Goal: Contribute content: Contribute content

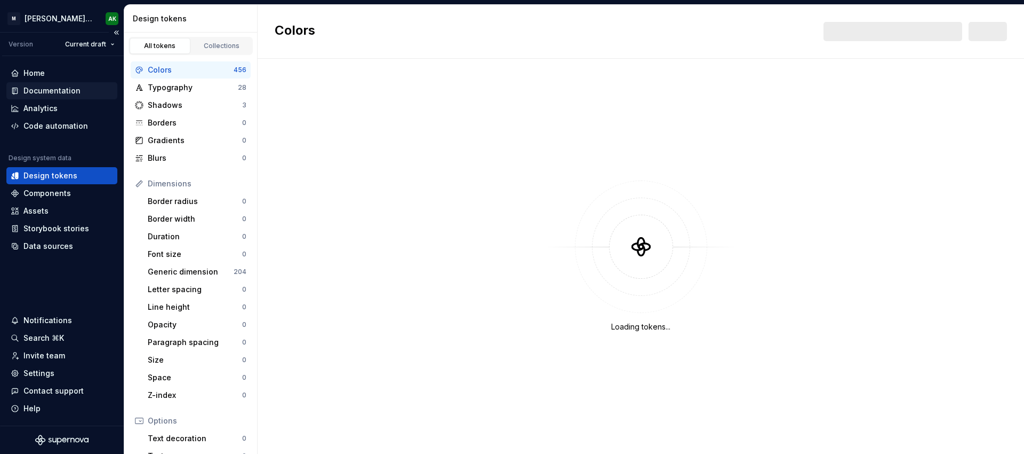
click at [57, 88] on div "Documentation" at bounding box center [51, 90] width 57 height 11
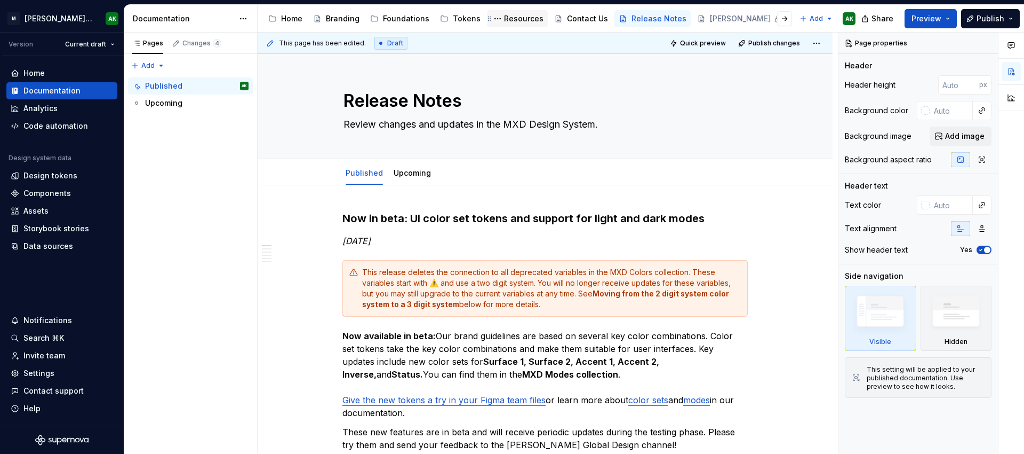
click at [513, 16] on div "Resources" at bounding box center [523, 18] width 39 height 11
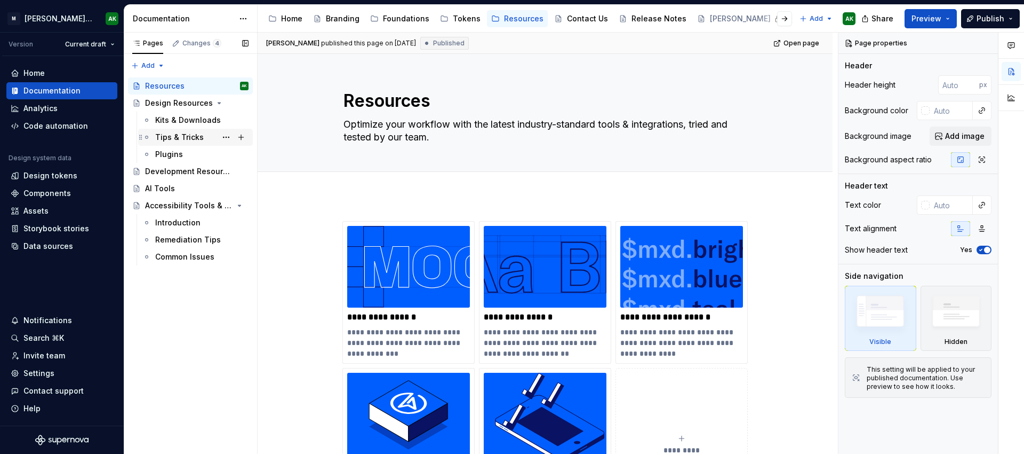
click at [185, 139] on div "Tips & Tricks" at bounding box center [179, 137] width 49 height 11
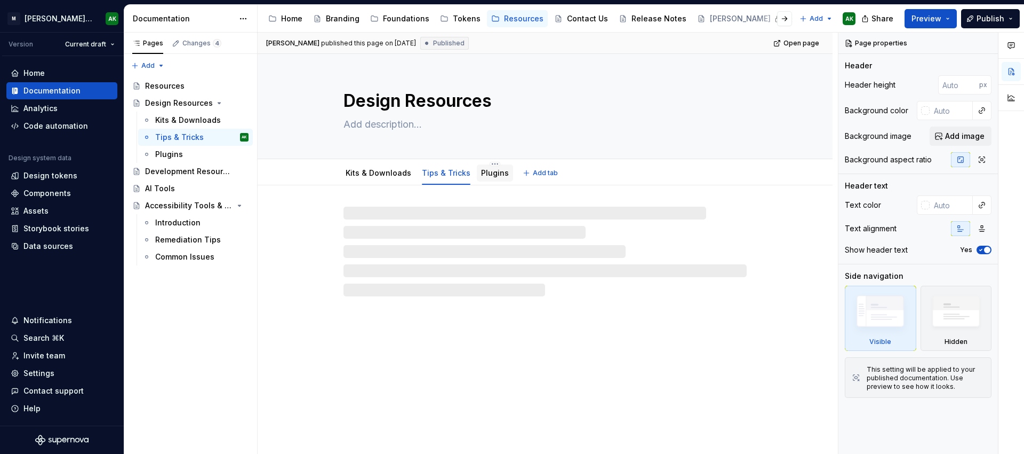
click at [488, 170] on link "Plugins" at bounding box center [495, 172] width 28 height 9
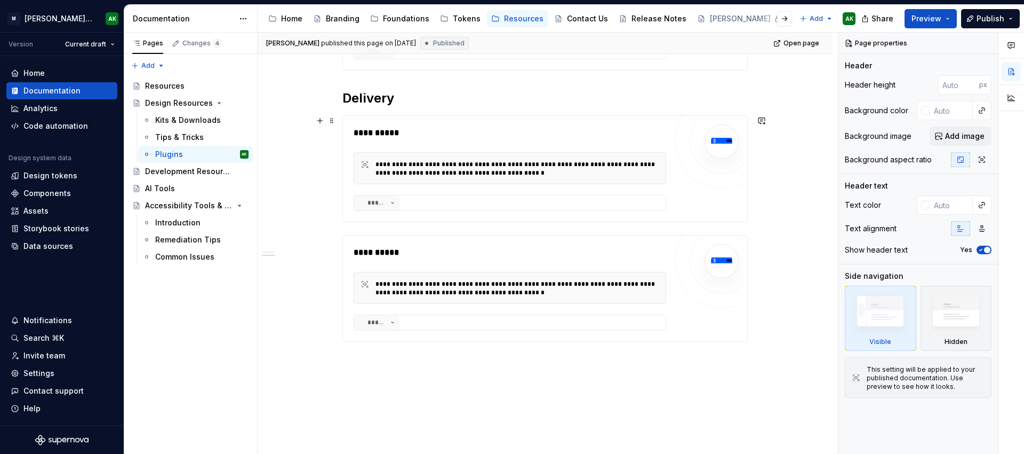
scroll to position [574, 0]
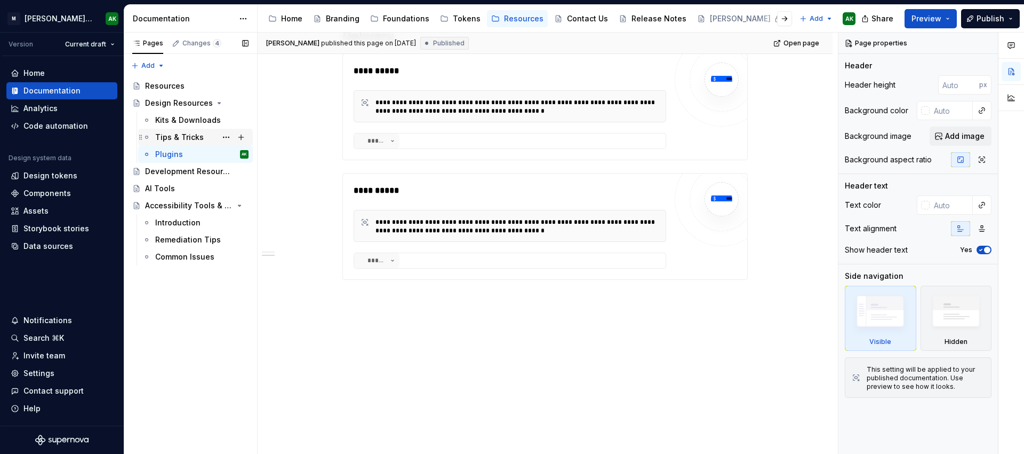
click at [195, 139] on div "Tips & Tricks" at bounding box center [179, 137] width 49 height 11
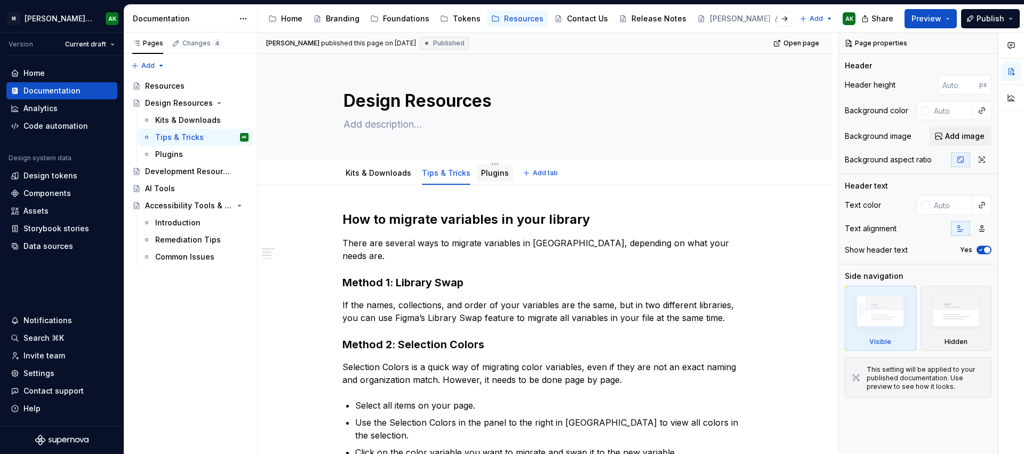
click at [486, 178] on div "Plugins" at bounding box center [495, 173] width 28 height 11
click at [484, 170] on link "Plugins" at bounding box center [495, 172] width 28 height 9
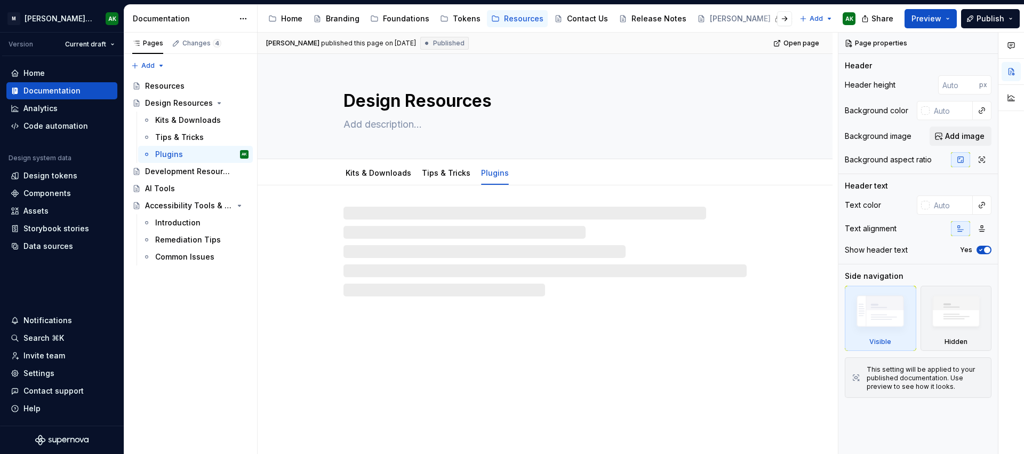
type textarea "*"
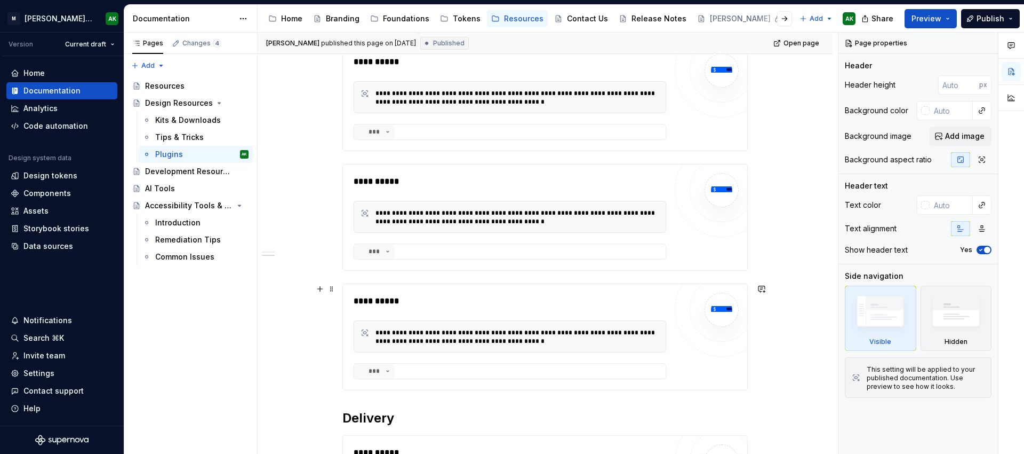
scroll to position [512, 0]
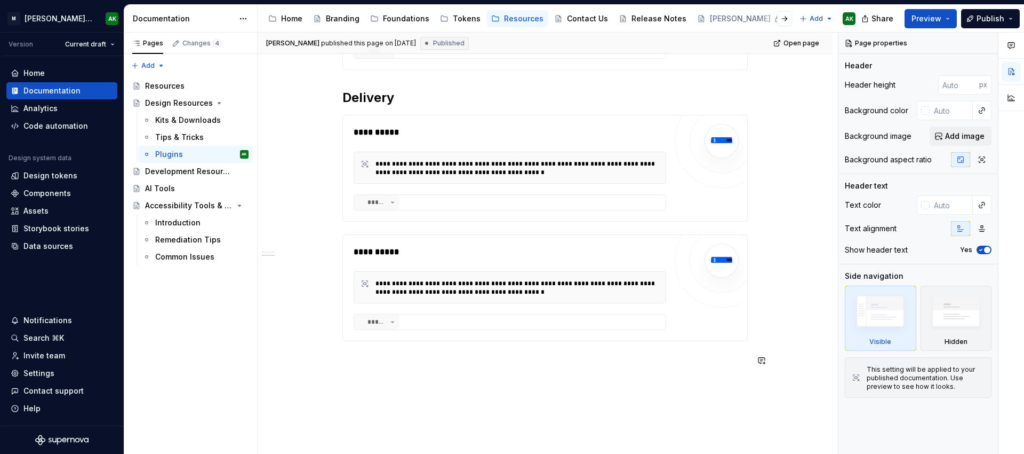
click at [636, 371] on div "**********" at bounding box center [546, 39] width 406 height 681
click at [592, 351] on div "**********" at bounding box center [546, 33] width 406 height 668
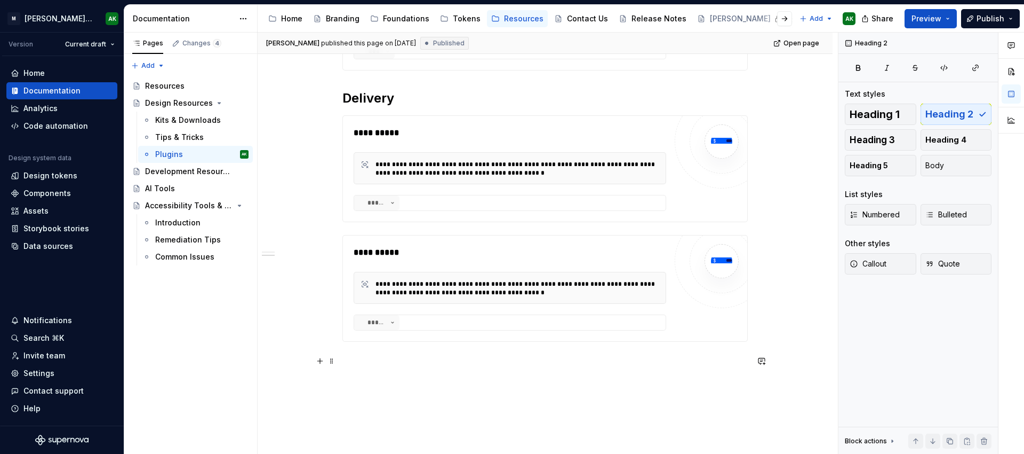
scroll to position [518, 0]
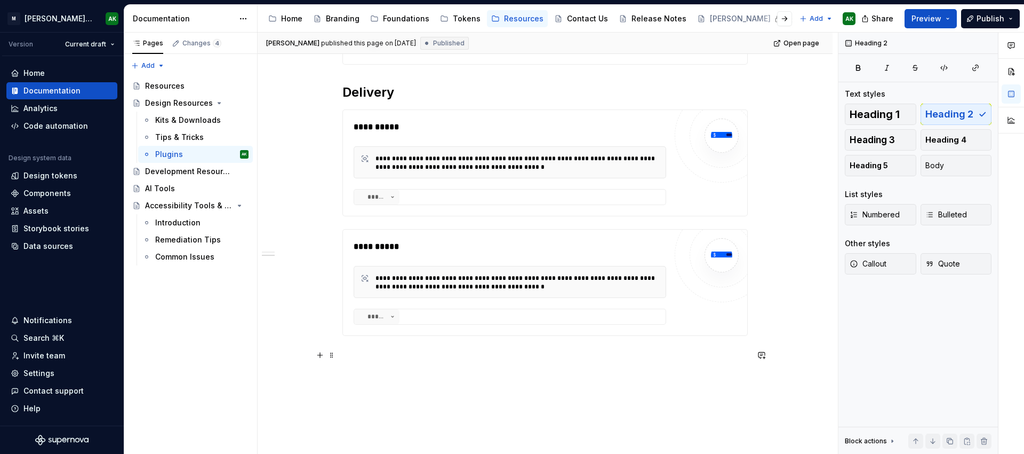
click at [402, 351] on p at bounding box center [546, 354] width 406 height 13
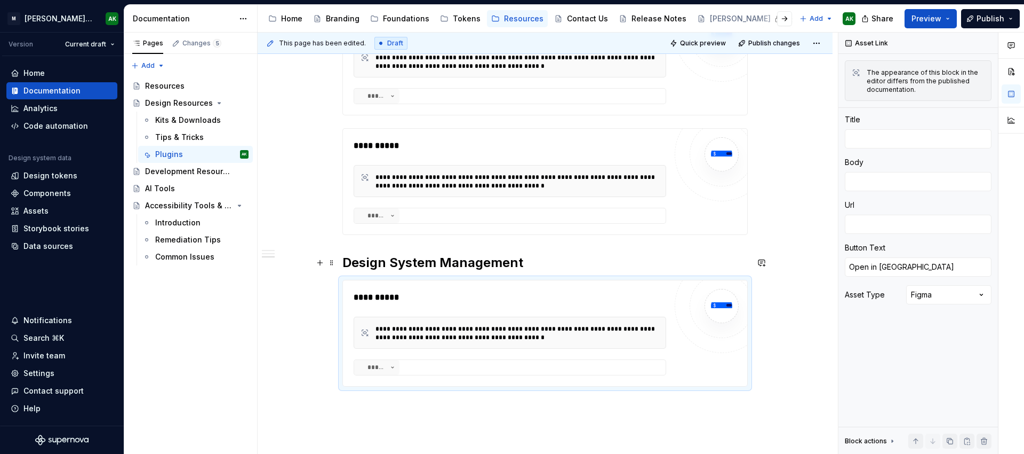
scroll to position [638, 0]
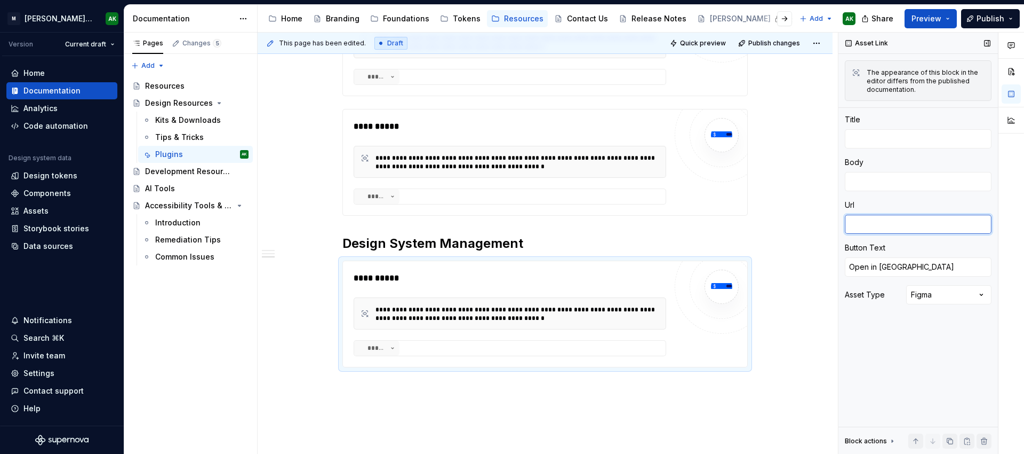
click at [903, 214] on textarea at bounding box center [918, 223] width 147 height 19
paste textarea "https://www.figma.com/community/plugin/1508975739079327427/select-by-style"
type textarea "*"
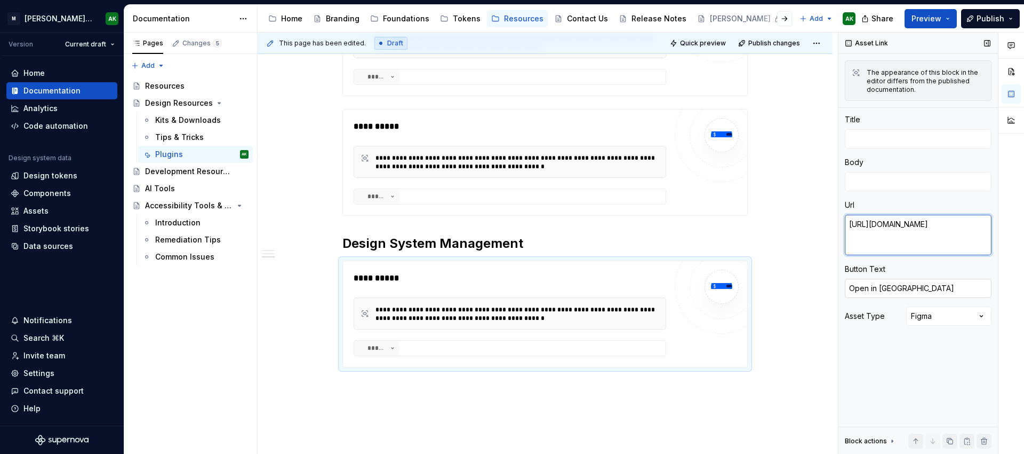
type textarea "https://www.figma.com/community/plugin/1508975739079327427/select-by-style"
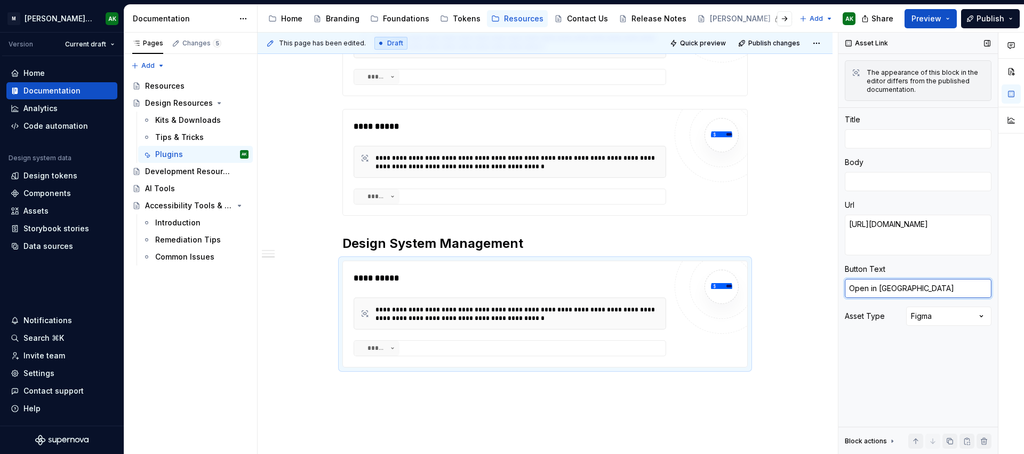
click at [930, 283] on textarea "Open in Figma" at bounding box center [918, 288] width 147 height 19
click at [915, 130] on textarea at bounding box center [918, 138] width 147 height 19
type textarea "*"
type textarea "s"
type textarea "*"
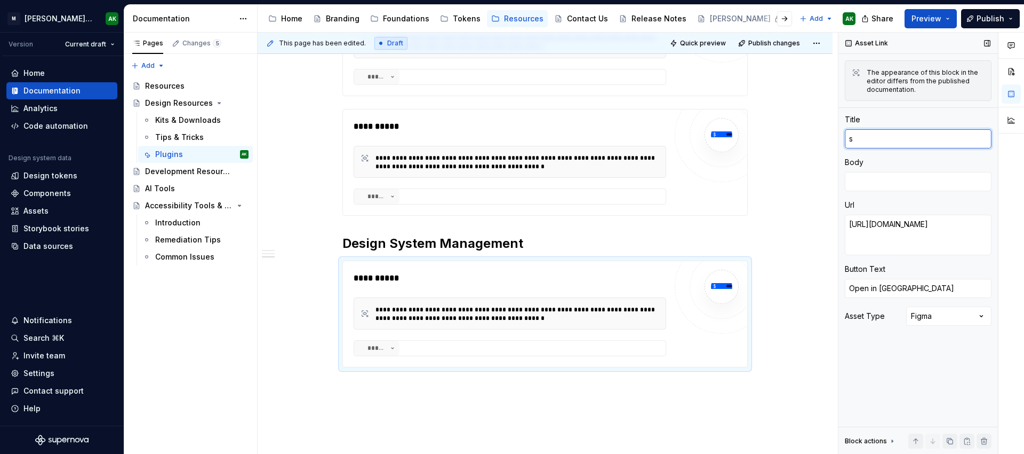
type textarea "se"
type textarea "*"
type textarea "sel"
type textarea "*"
type textarea "sele"
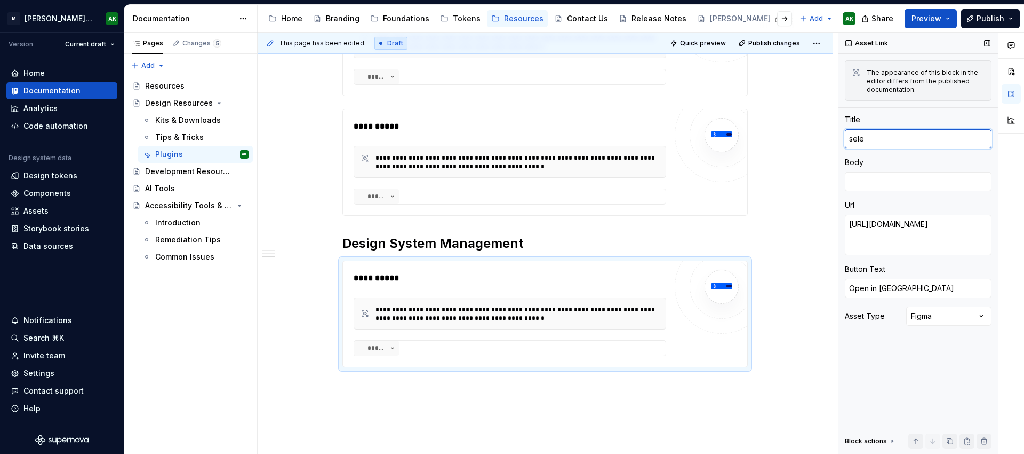
type textarea "*"
type textarea "sel"
type textarea "*"
type textarea "se"
type textarea "*"
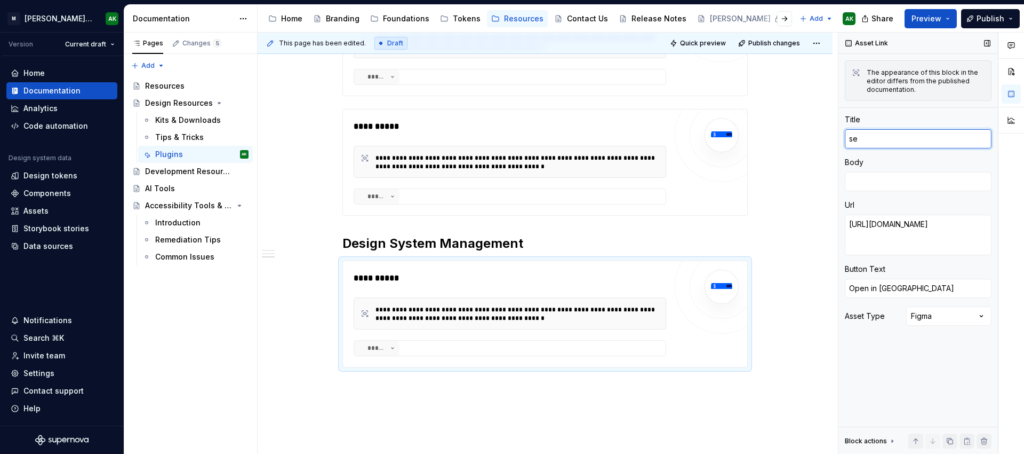
type textarea "s"
type textarea "*"
type textarea "S"
type textarea "*"
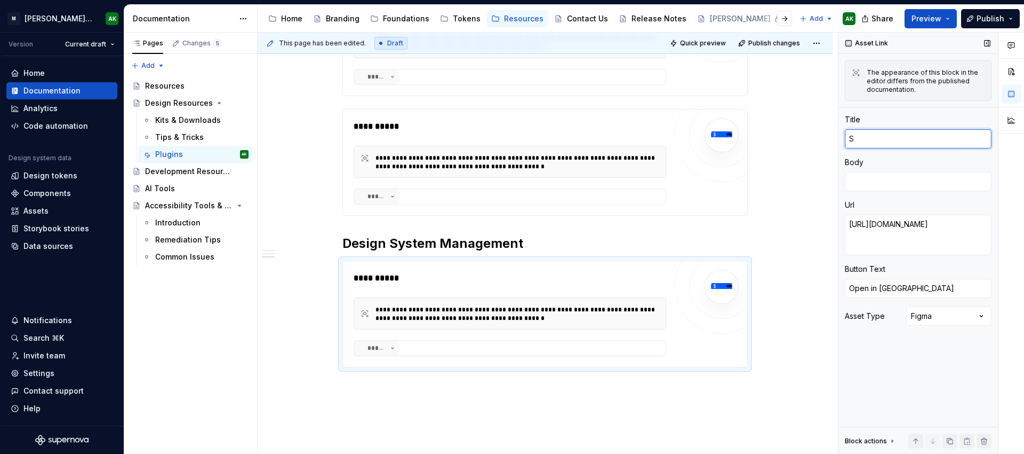
type textarea "Se"
type textarea "*"
type textarea "Sel"
type textarea "*"
type textarea "Sele"
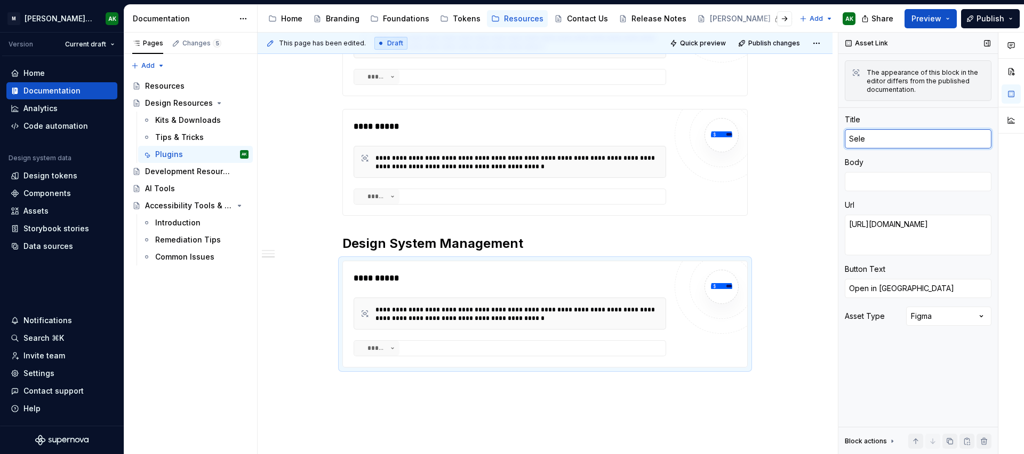
type textarea "*"
type textarea "Selec"
type textarea "*"
type textarea "Select"
type textarea "*"
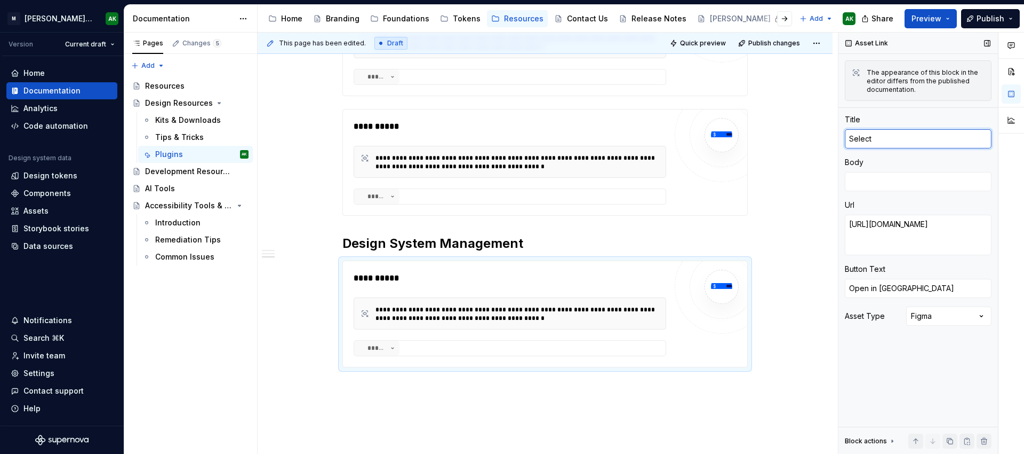
type textarea "Select"
type textarea "*"
type textarea "Select b"
type textarea "*"
type textarea "Select by"
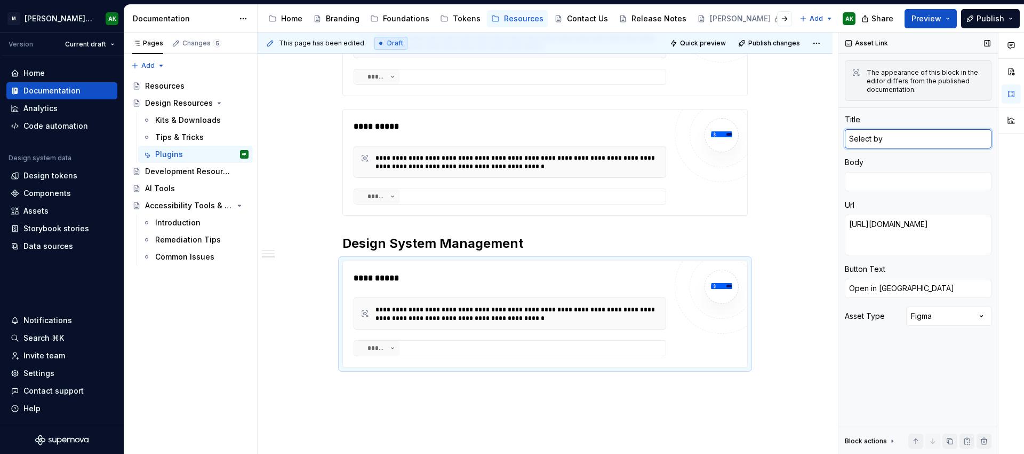
type textarea "*"
type textarea "Select by"
type textarea "*"
type textarea "Select by S"
type textarea "*"
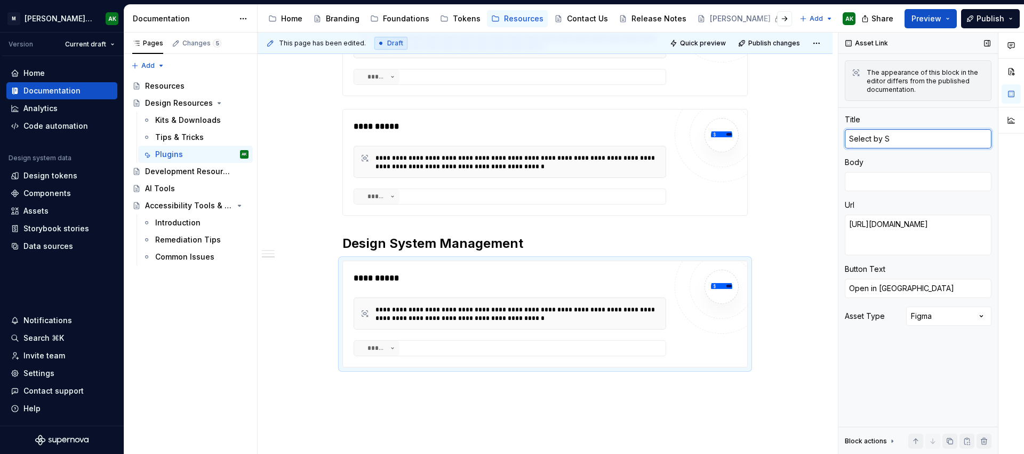
type textarea "Select by St"
type textarea "*"
type textarea "Select by Sty"
type textarea "*"
type textarea "Select by Styl"
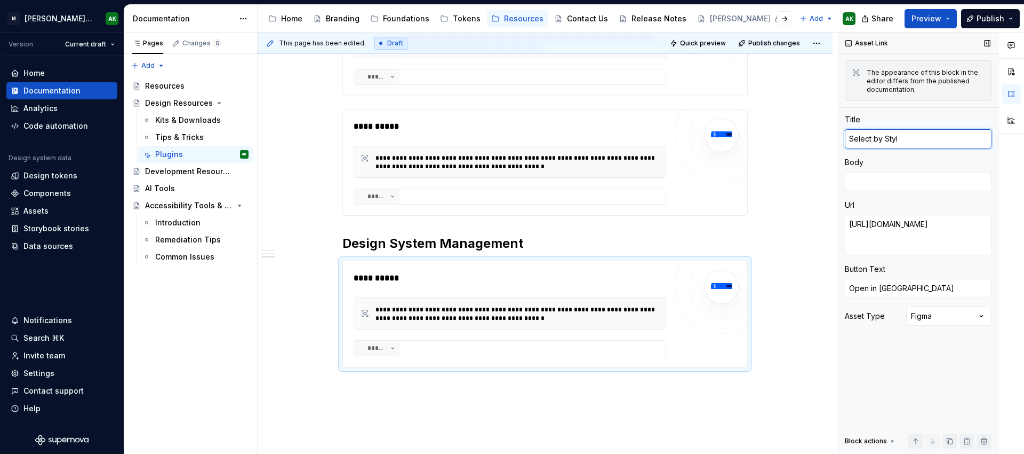
type textarea "*"
type textarea "Select by Style"
click at [871, 176] on textarea at bounding box center [918, 181] width 147 height 19
paste textarea "Select by Style makes it easy to find and select all elements on your page that…"
type textarea "*"
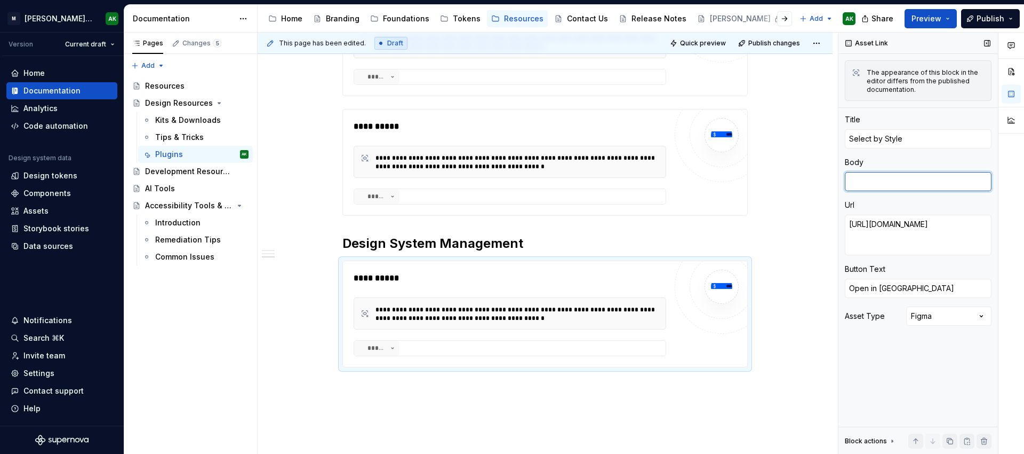
type textarea "Select by Style makes it easy to find and select all elements on your page that…"
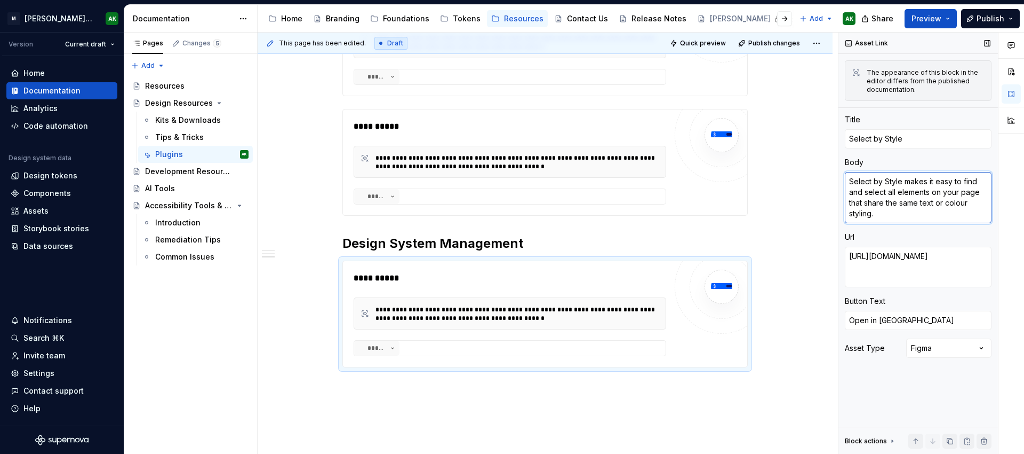
click at [960, 197] on textarea "Select by Style makes it easy to find and select all elements on your page that…" at bounding box center [918, 197] width 147 height 51
type textarea "*"
type textarea "Select by Style makes it easy to find and select all elements on your page that…"
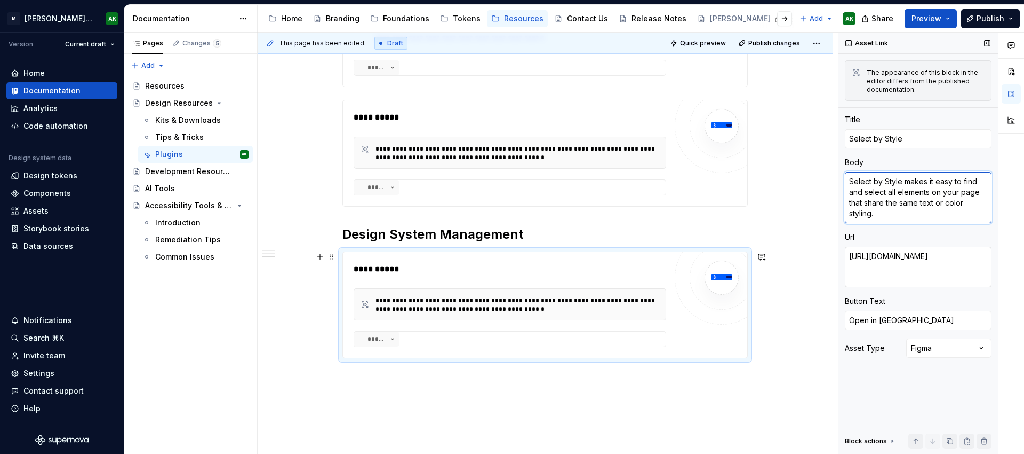
scroll to position [699, 0]
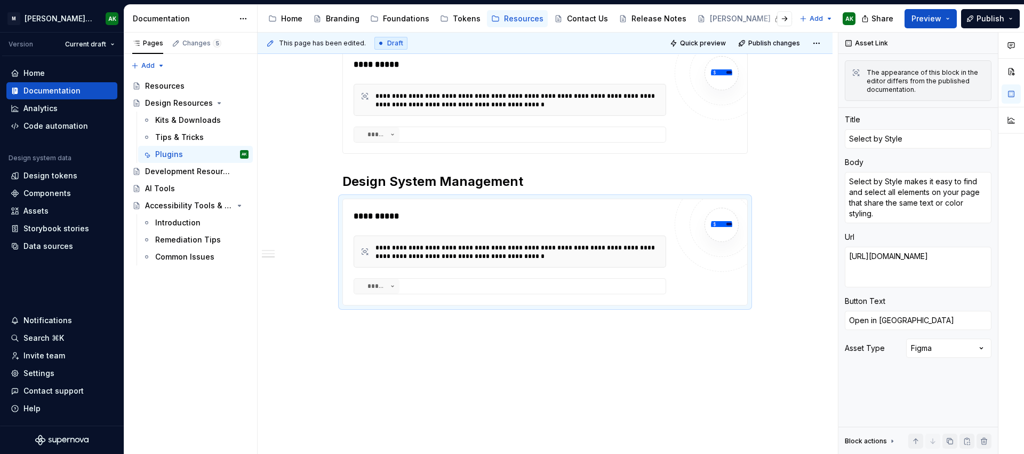
drag, startPoint x: 613, startPoint y: 360, endPoint x: 616, endPoint y: 355, distance: 6.2
click at [614, 359] on div "**********" at bounding box center [548, 244] width 581 height 422
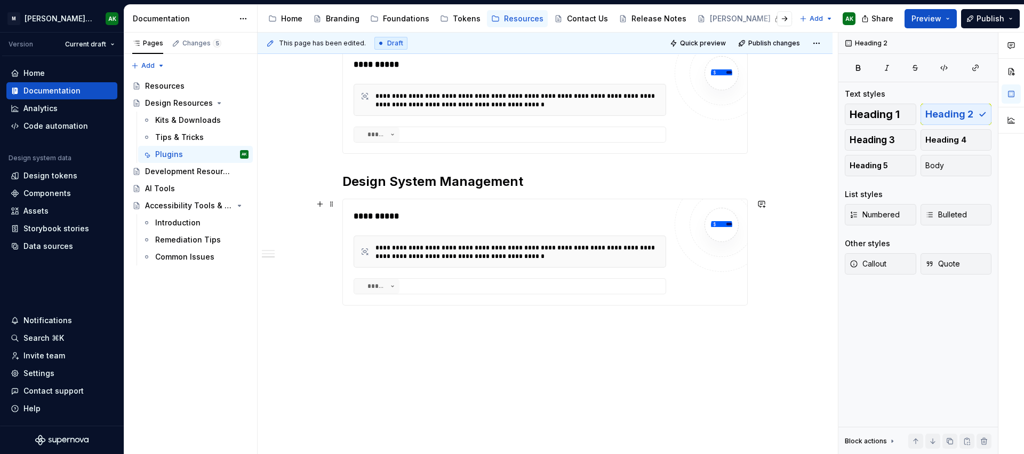
drag, startPoint x: 676, startPoint y: 214, endPoint x: 695, endPoint y: 211, distance: 19.5
click at [676, 214] on div at bounding box center [722, 225] width 94 height 94
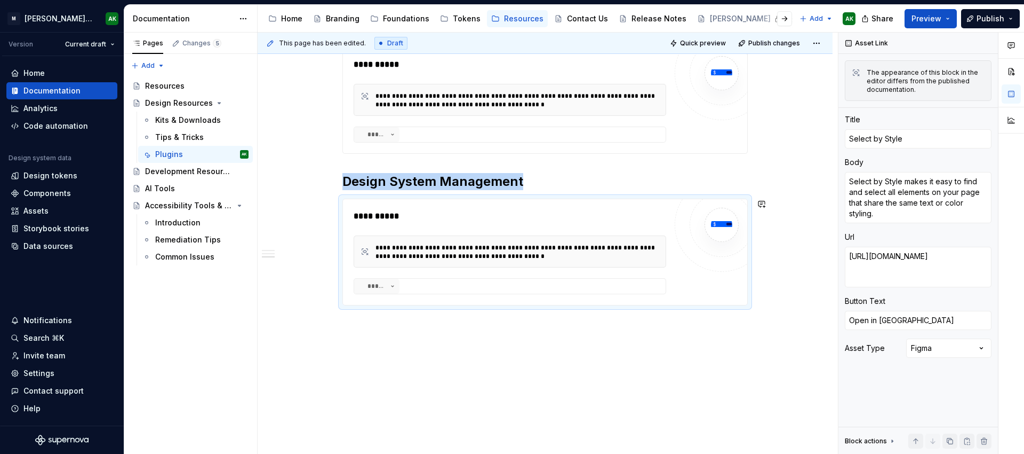
copy h2 "Design System Management"
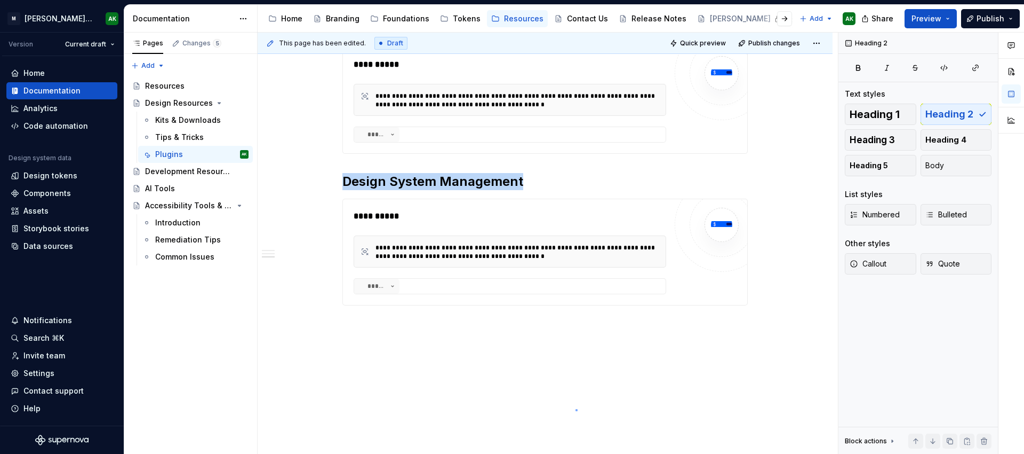
drag, startPoint x: 576, startPoint y: 409, endPoint x: 567, endPoint y: 378, distance: 31.7
click at [576, 408] on div "**********" at bounding box center [548, 244] width 581 height 422
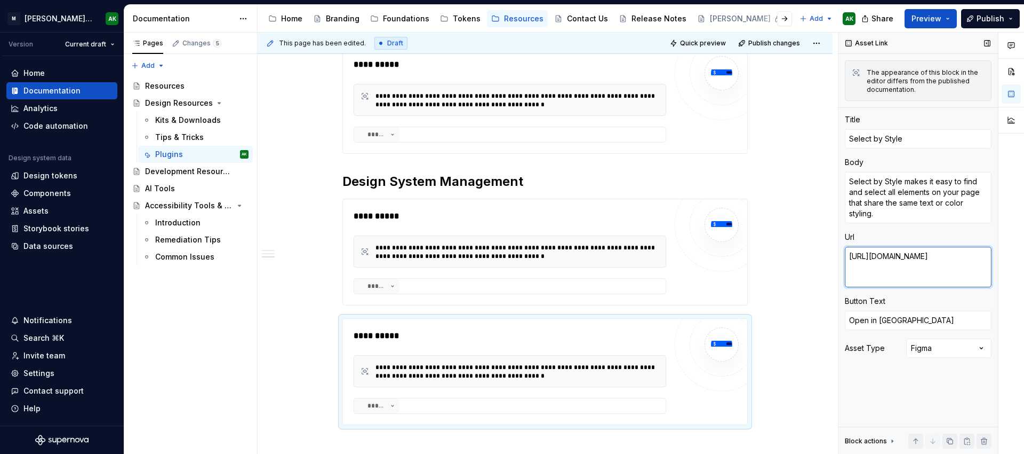
click at [901, 276] on textarea "https://www.figma.com/community/plugin/1508975739079327427/select-by-style" at bounding box center [918, 267] width 147 height 41
paste textarea "382732229316572990/components-manager"
type textarea "*"
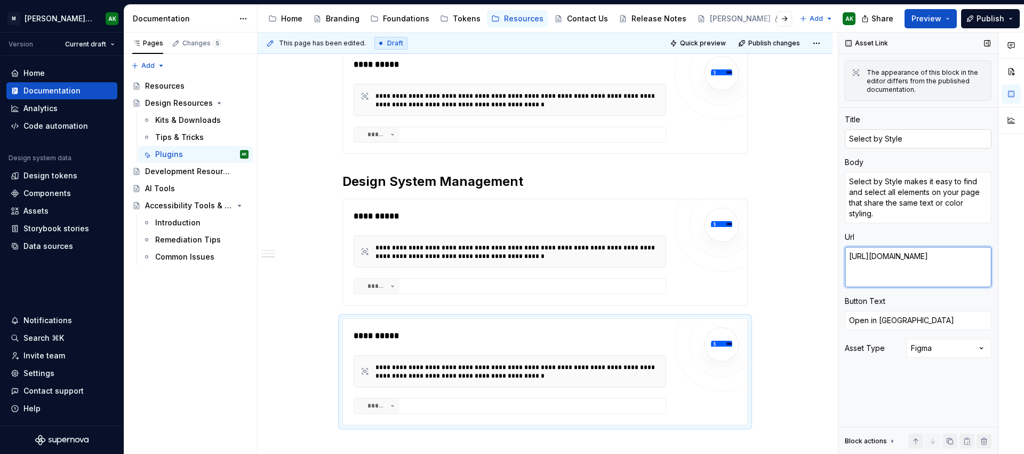
type textarea "https://www.figma.com/community/plugin/1382732229316572990/components-manager"
click at [902, 137] on textarea "Select by Style" at bounding box center [918, 138] width 147 height 19
type textarea "*"
type textarea "C"
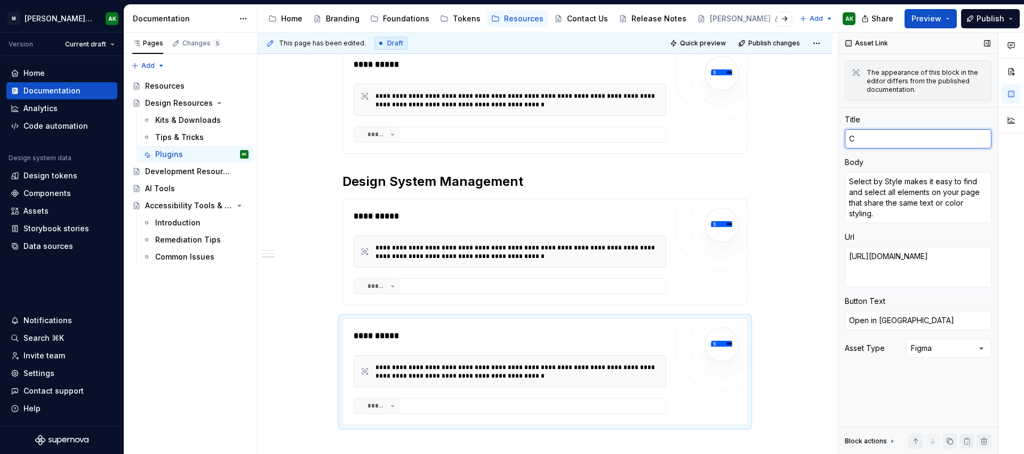
type textarea "*"
type textarea "Co"
type textarea "*"
type textarea "Com"
type textarea "*"
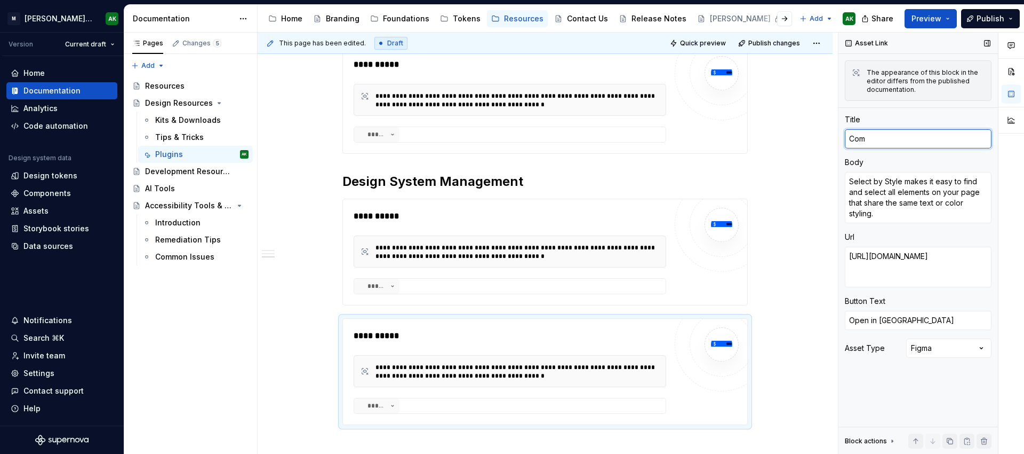
type textarea "Comp"
type textarea "*"
type textarea "Compo"
type textarea "*"
type textarea "Compon"
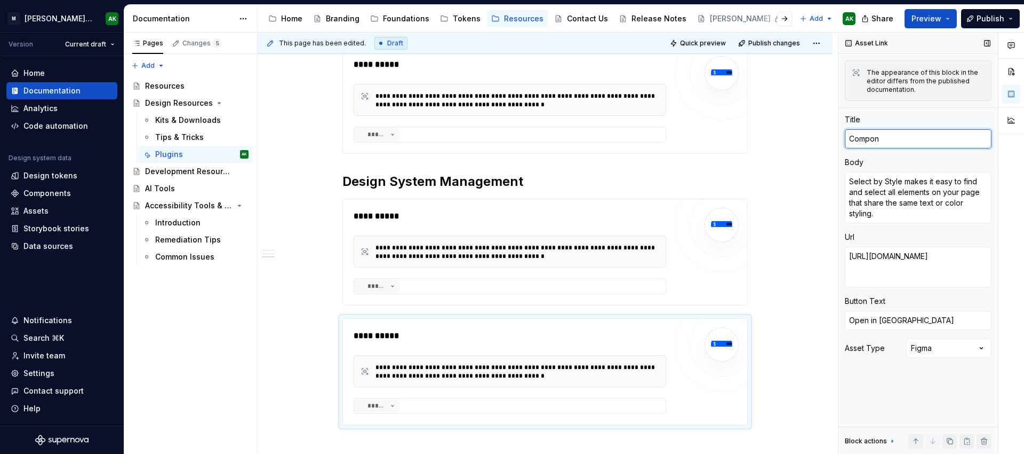
type textarea "*"
type textarea "Compone"
type textarea "*"
type textarea "Componen"
type textarea "*"
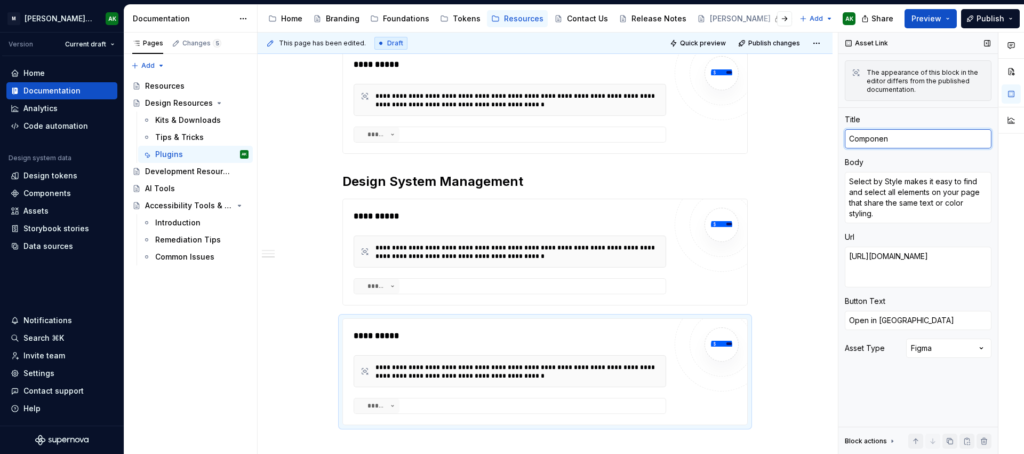
type textarea "Component"
type textarea "*"
type textarea "Components"
type textarea "*"
type textarea "Components"
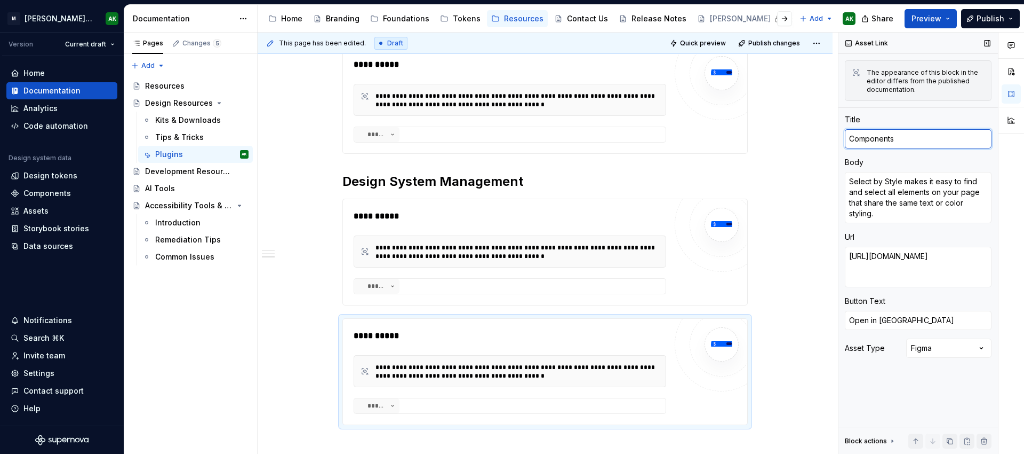
type textarea "*"
type textarea "Components M"
type textarea "*"
type textarea "Components Ma"
type textarea "*"
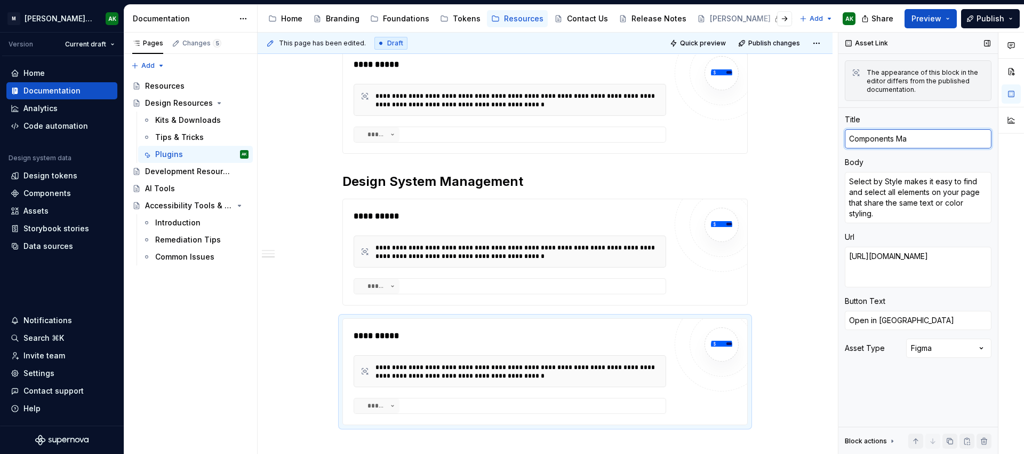
type textarea "Components Man"
type textarea "*"
type textarea "Components Mana"
type textarea "*"
type textarea "Components Manag"
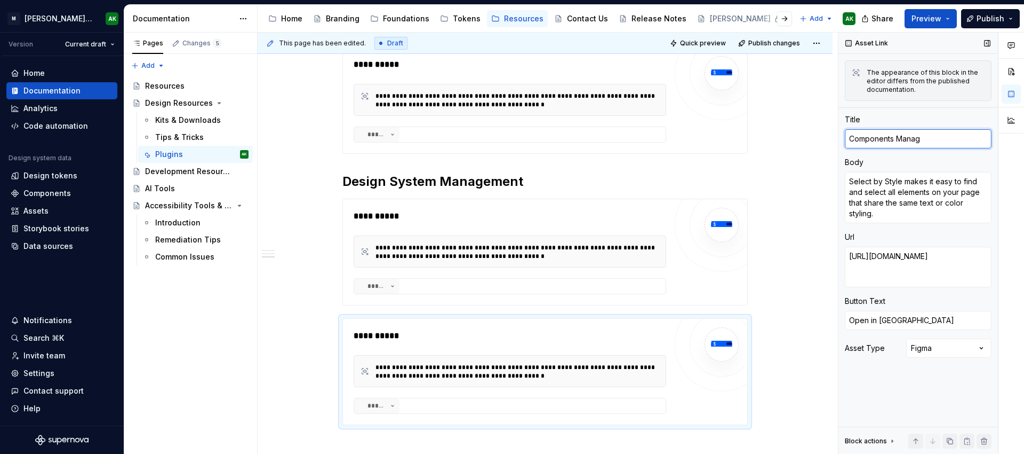
type textarea "*"
type textarea "Components Manage"
type textarea "*"
type textarea "Components Manager"
type textarea "*"
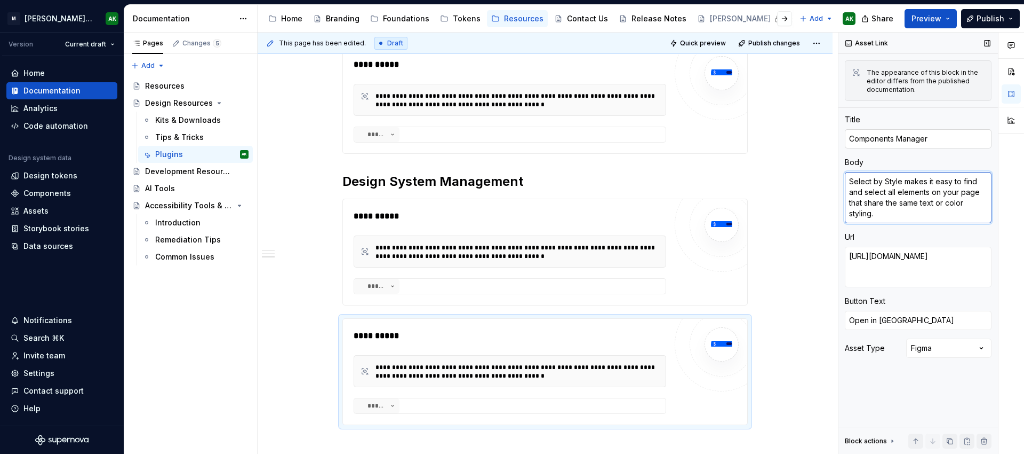
type textarea "L"
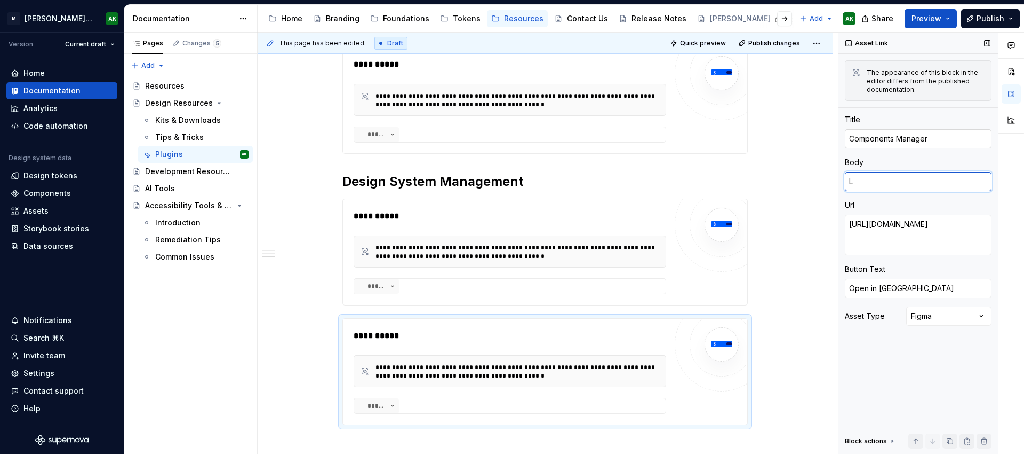
type textarea "*"
type textarea "Li"
type textarea "*"
type textarea "Lis"
type textarea "*"
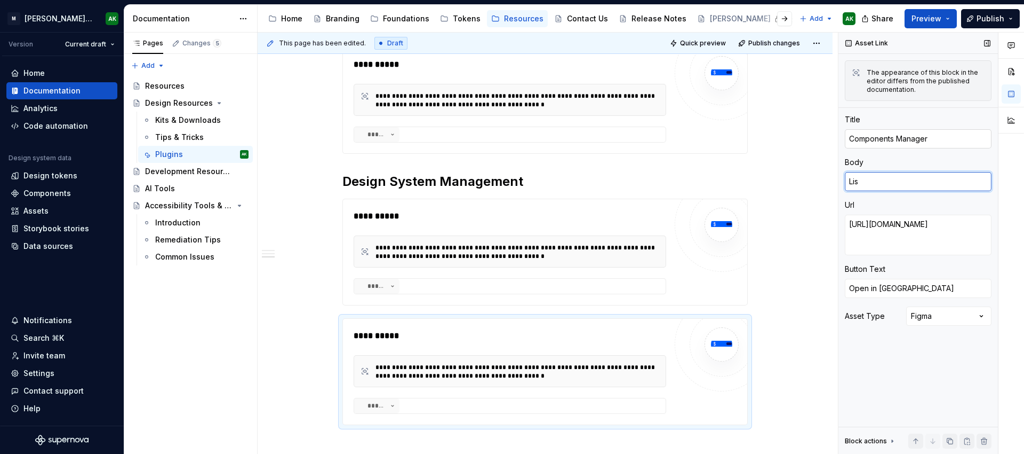
type textarea "List"
type textarea "*"
type textarea "Listr"
type textarea "*"
type textarea "Listrs"
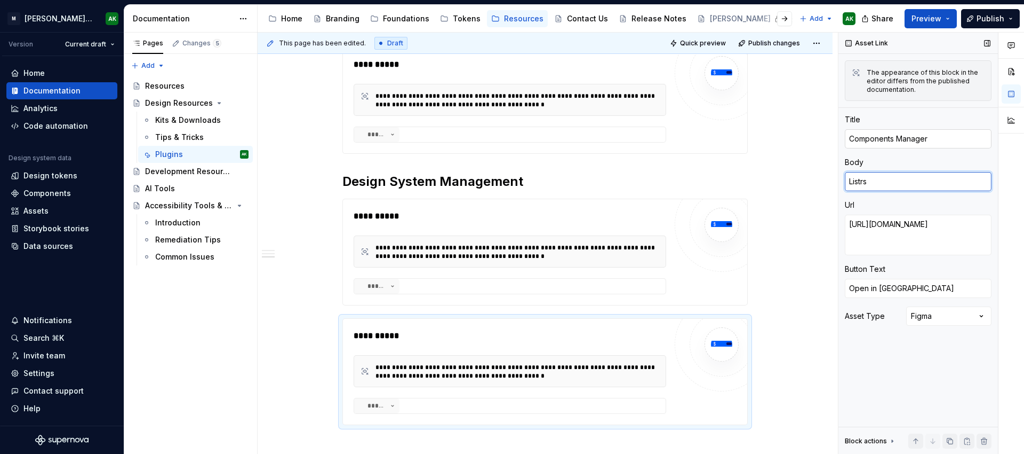
type textarea "*"
type textarea "Listr"
type textarea "*"
type textarea "List"
type textarea "*"
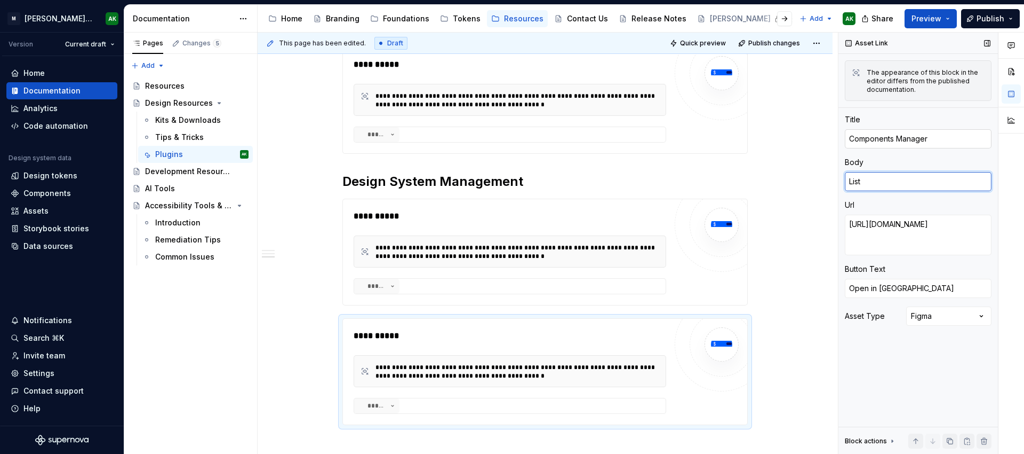
type textarea "Lists"
type textarea "*"
type textarea "Lists"
type textarea "*"
type textarea "Lists a"
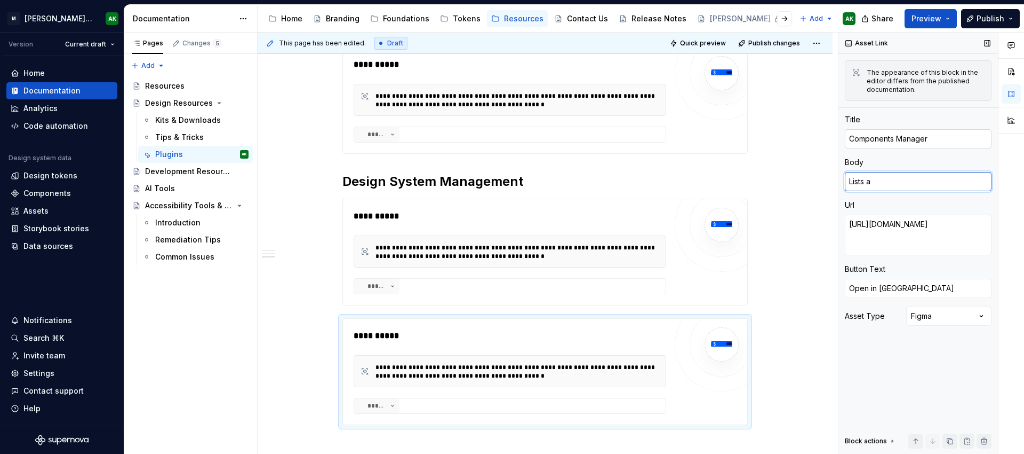
type textarea "*"
type textarea "Lists an"
type textarea "*"
type textarea "Lists a"
type textarea "*"
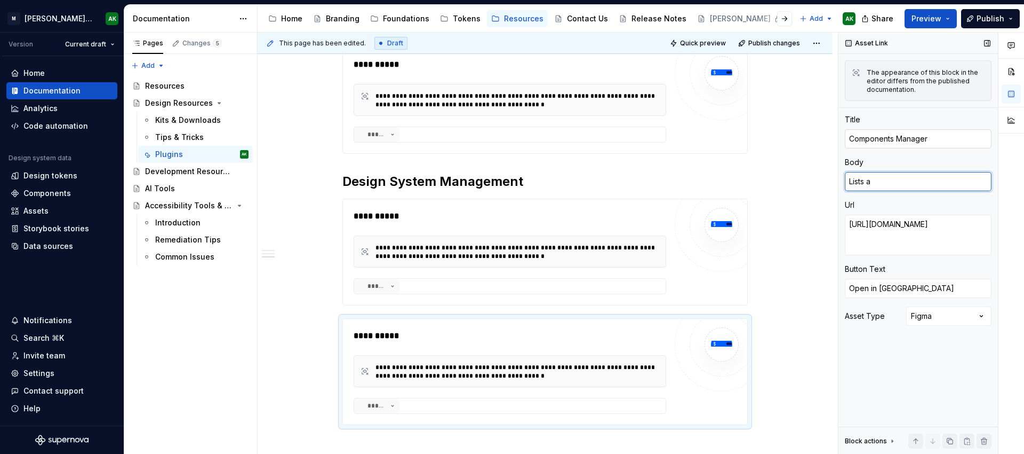
type textarea "Lists al"
type textarea "*"
type textarea "Lists all"
type textarea "*"
type textarea "Lists all c"
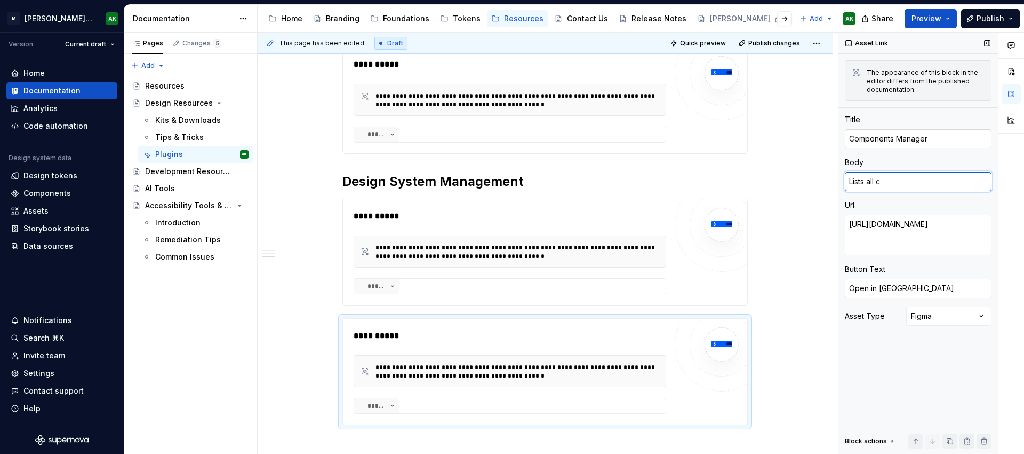
type textarea "*"
type textarea "Lists all co"
type textarea "*"
type textarea "Lists all com"
type textarea "*"
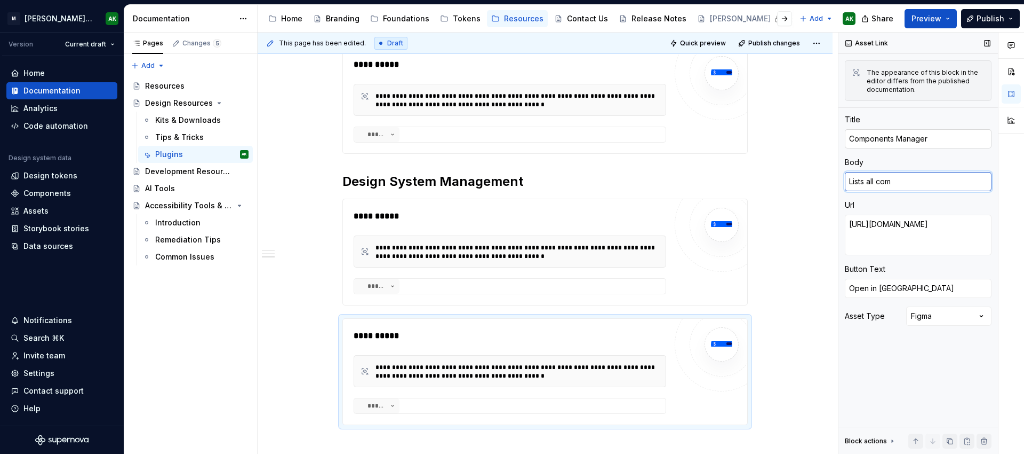
type textarea "Lists all comp"
type textarea "*"
type textarea "Lists all compo"
type textarea "*"
type textarea "Lists all compon"
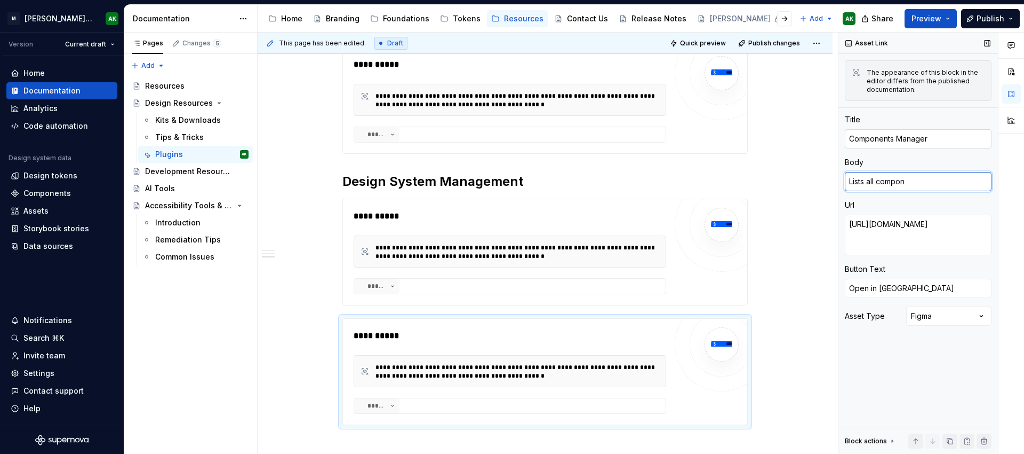
type textarea "*"
type textarea "Lists all componen"
type textarea "*"
type textarea "Lists all component"
type textarea "*"
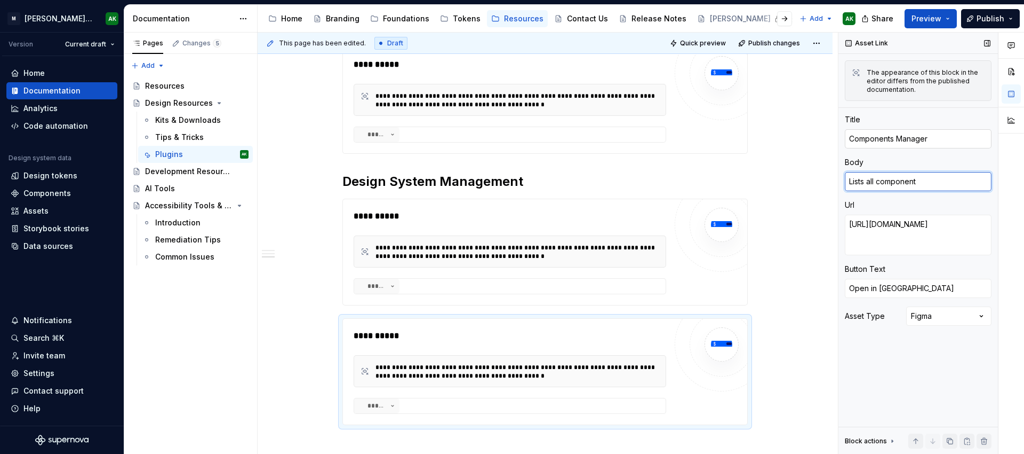
type textarea "Lists all components"
type textarea "*"
type textarea "Lists all components"
type textarea "*"
type textarea "Lists all components a"
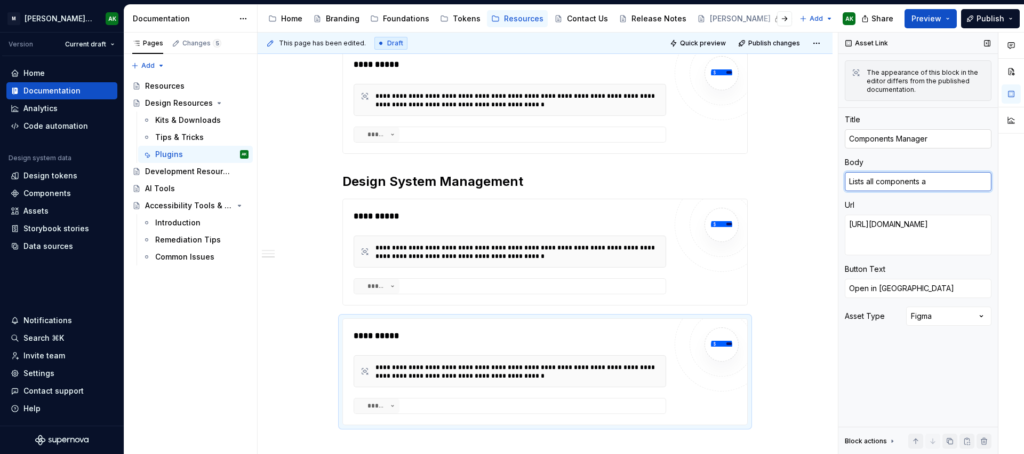
type textarea "*"
type textarea "Lists all components an"
type textarea "*"
type textarea "Lists all components and"
type textarea "*"
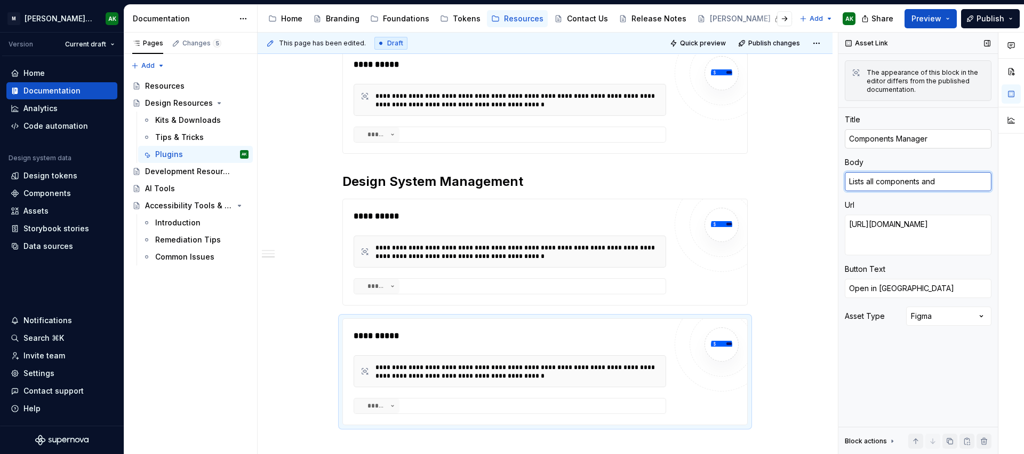
type textarea "Lists all components and"
type textarea "*"
type textarea "Lists all components and in"
type textarea "*"
type textarea "Lists all components and ins"
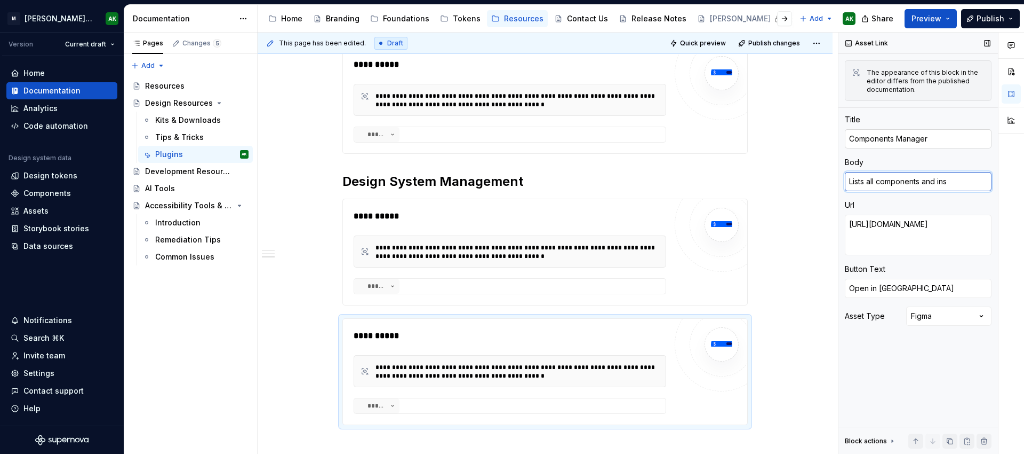
type textarea "*"
type textarea "Lists all components and inst"
type textarea "*"
type textarea "Lists all components and insta"
type textarea "*"
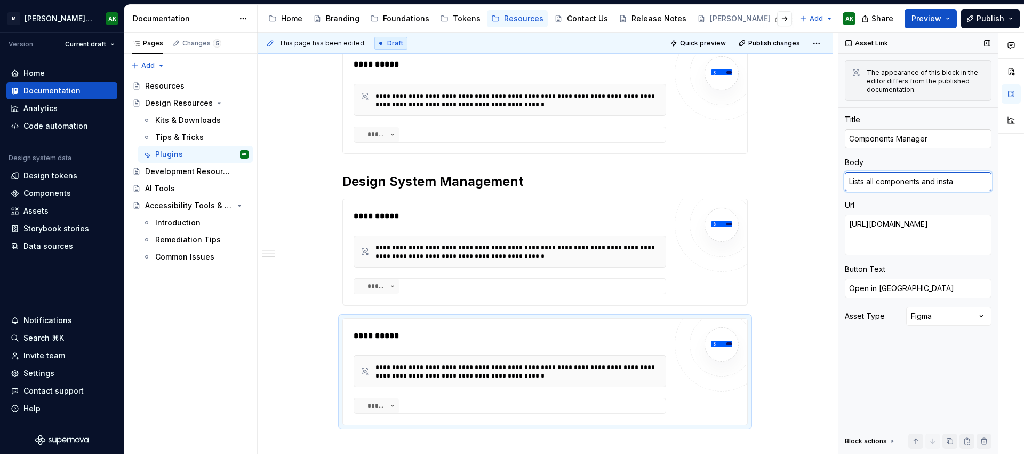
type textarea "Lists all components and instan"
type textarea "*"
type textarea "Lists all components and instanc"
type textarea "*"
type textarea "Lists all components and instance"
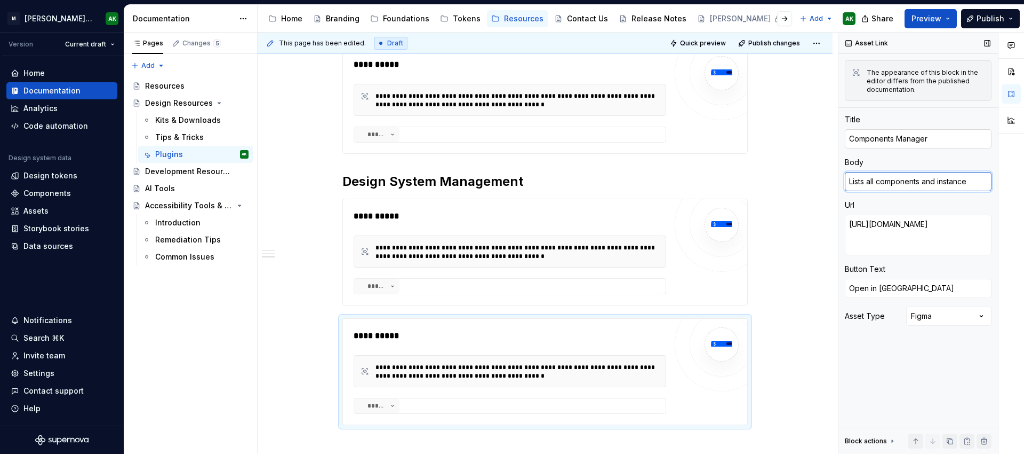
type textarea "*"
type textarea "Lists all components and instances"
type textarea "*"
type textarea "Lists all components and instances"
type textarea "*"
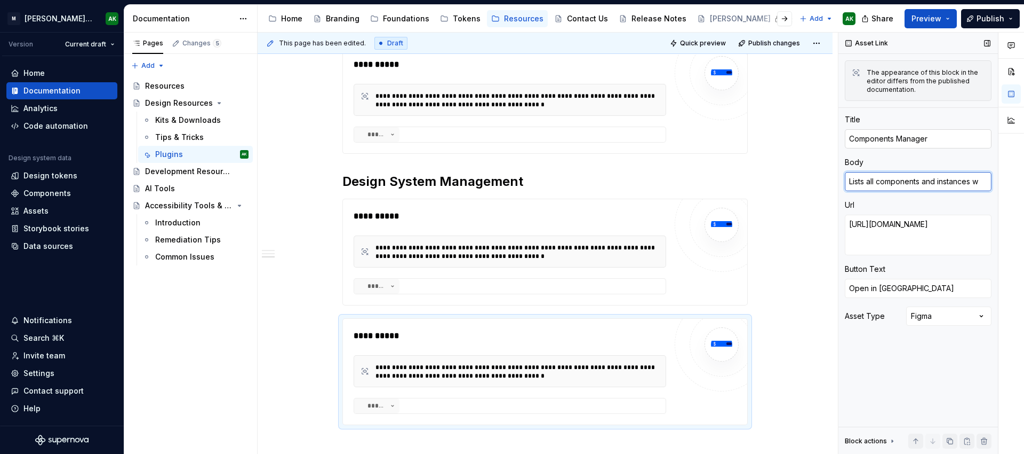
type textarea "Lists all components and instances wi"
type textarea "*"
type textarea "Lists all components and instances wit"
type textarea "*"
type textarea "Lists all components and instances with"
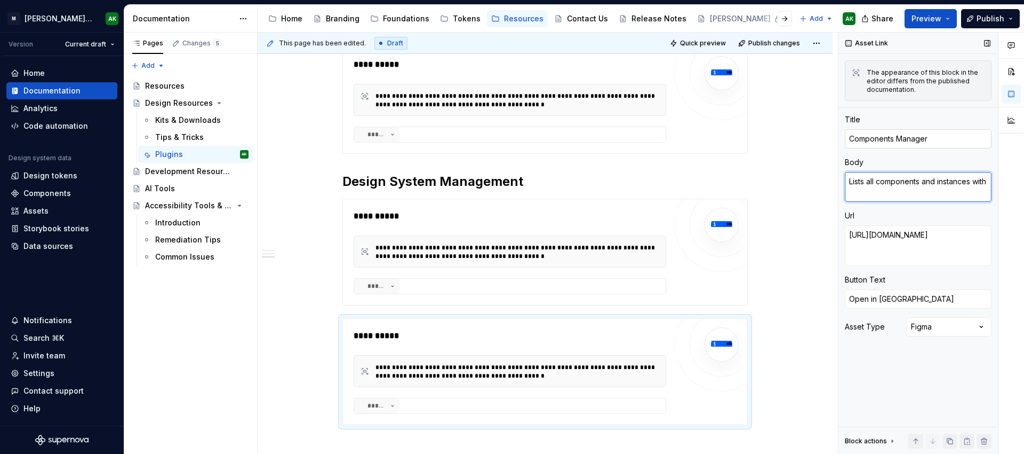
type textarea "*"
type textarea "Lists all components and instances withi"
type textarea "*"
type textarea "Lists all components and instances within"
type textarea "*"
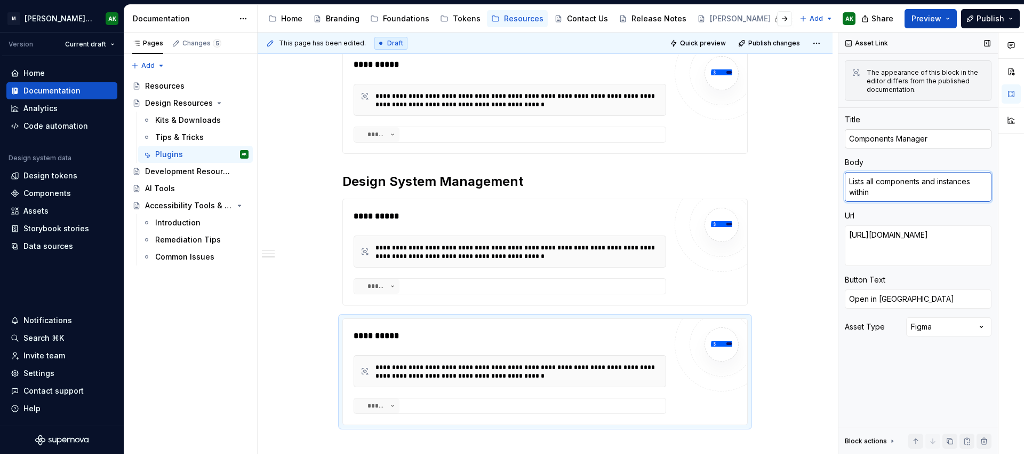
type textarea "Lists all components and instances within"
type textarea "*"
type textarea "Lists all components and instances within a"
type textarea "*"
type textarea "Lists all components and instances within a"
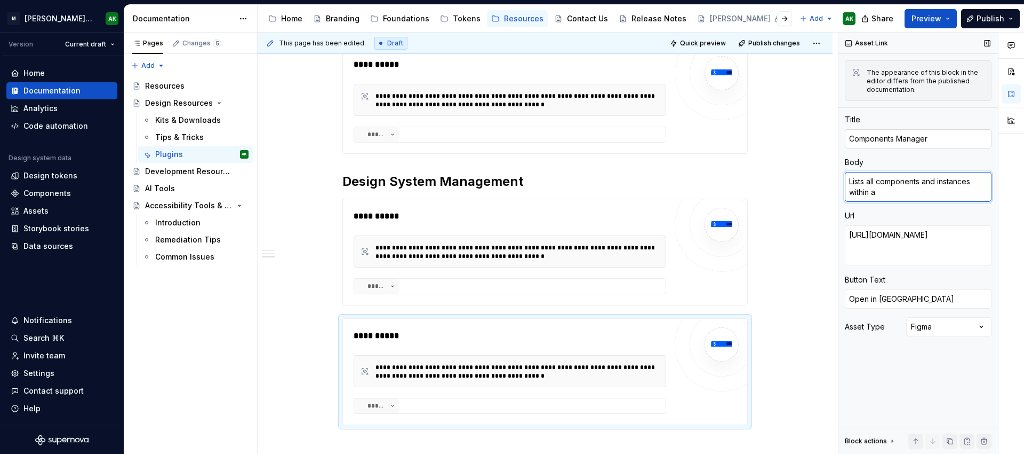
type textarea "*"
type textarea "Lists all components and instances within a do"
type textarea "*"
type textarea "Lists all components and instances within a docu"
type textarea "*"
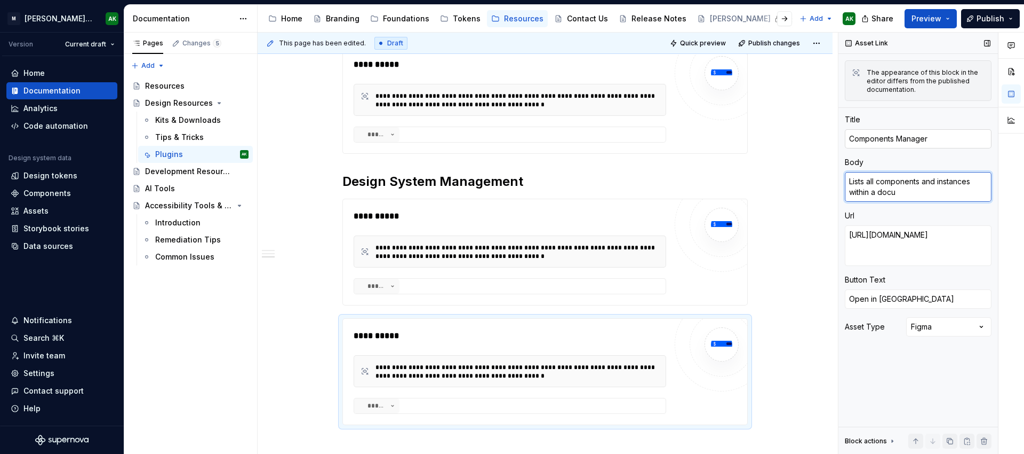
type textarea "Lists all components and instances within a docum"
type textarea "*"
type textarea "Lists all components and instances within a docume"
type textarea "*"
type textarea "Lists all components and instances within a documen"
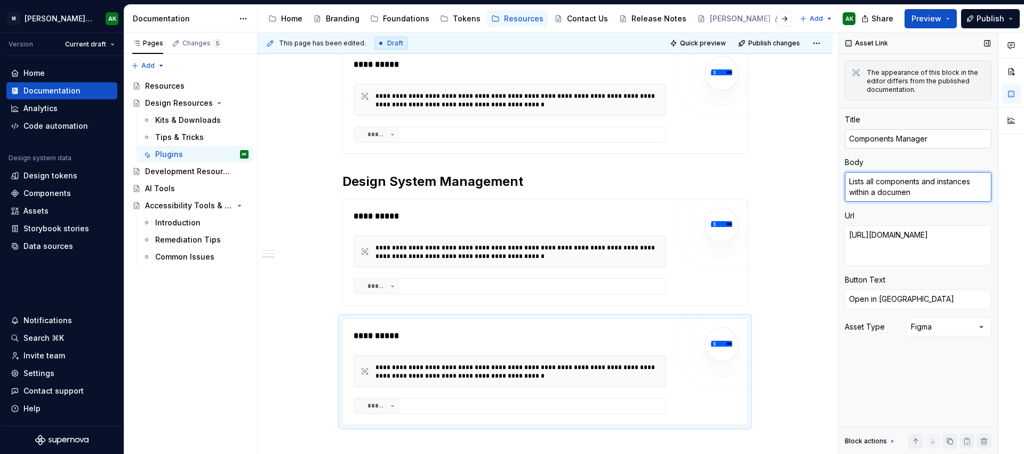
type textarea "*"
type textarea "Lists all components and instances within a document"
type textarea "*"
type textarea "Lists all components and instances within a document"
type textarea "*"
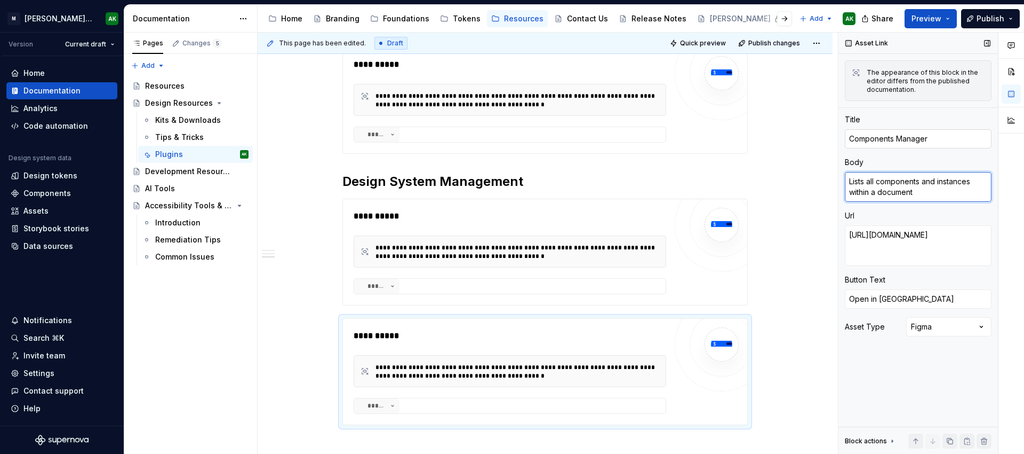
type textarea "Lists all components and instances within a document a"
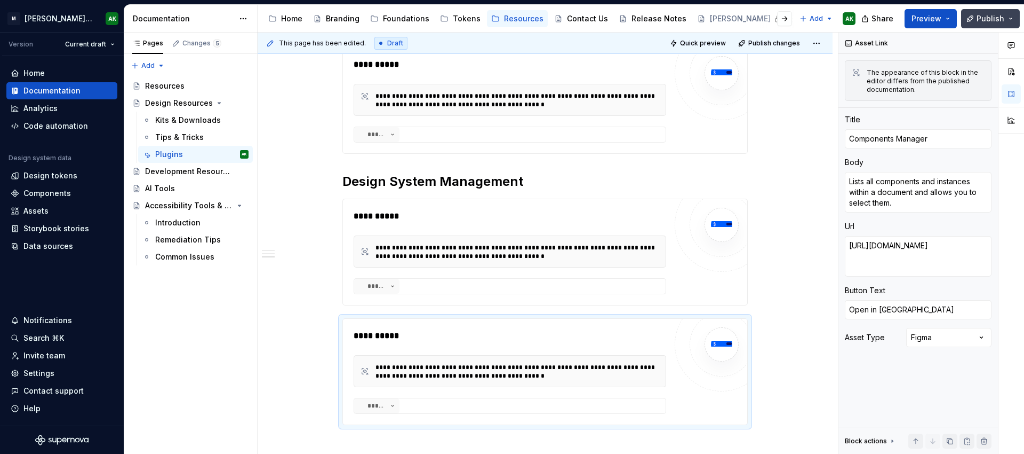
click at [980, 17] on span "Publish" at bounding box center [991, 18] width 28 height 11
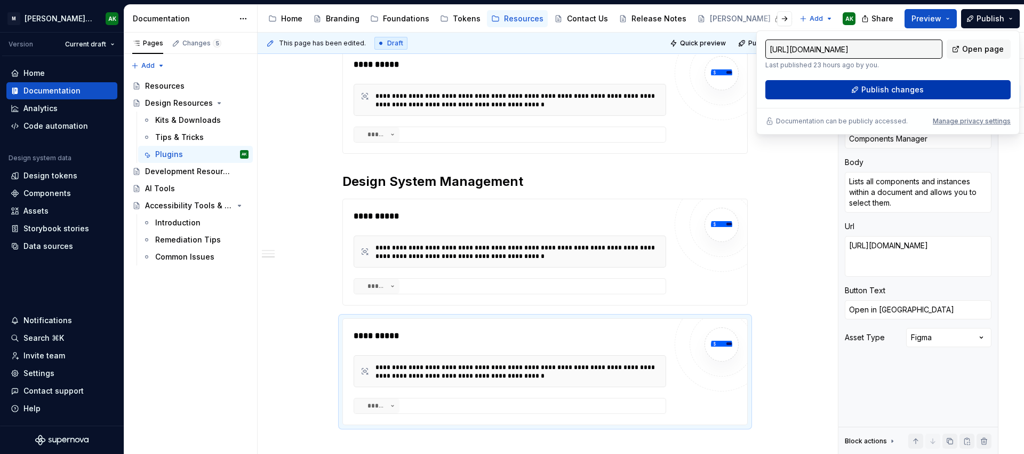
click at [885, 88] on span "Publish changes" at bounding box center [893, 89] width 62 height 11
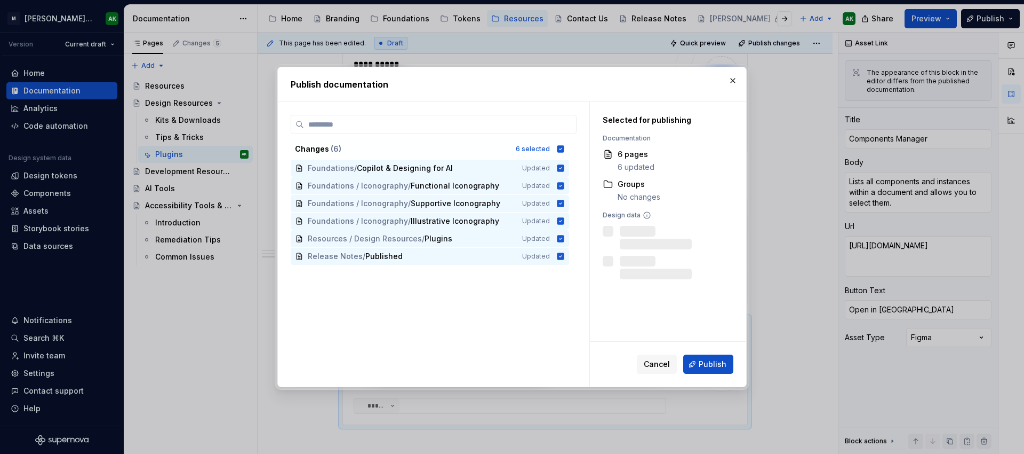
click at [716, 360] on span "Publish" at bounding box center [713, 364] width 28 height 11
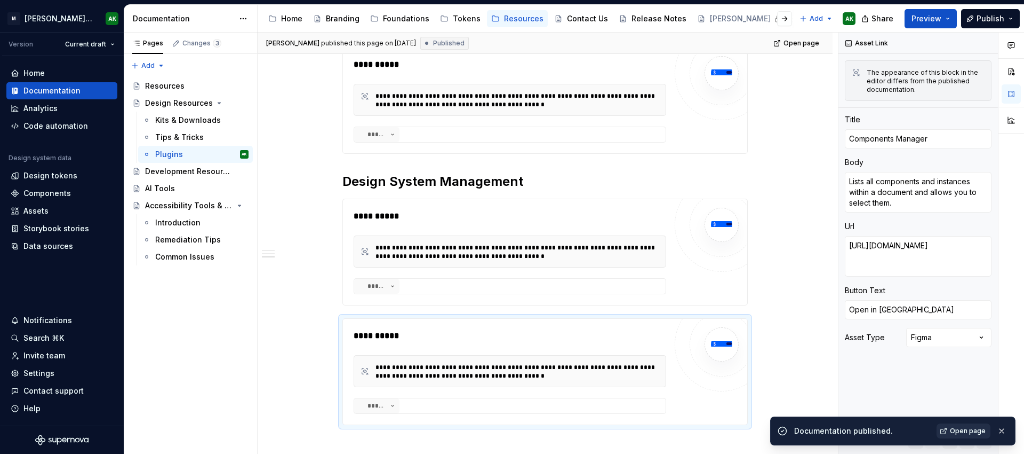
click at [955, 425] on link "Open page" at bounding box center [964, 430] width 54 height 15
